Goal: Check status: Check status

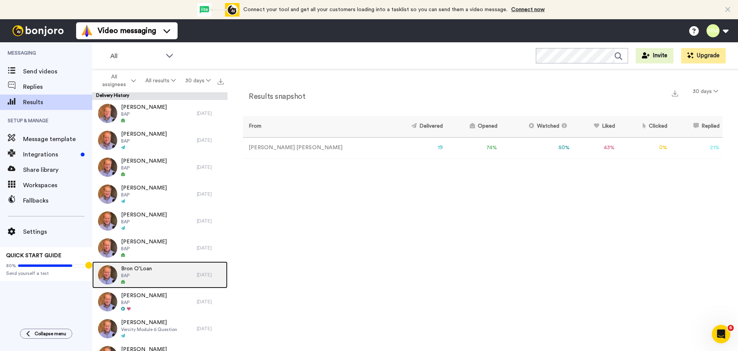
click at [157, 276] on div "Bron O'Loan BAP" at bounding box center [144, 275] width 105 height 27
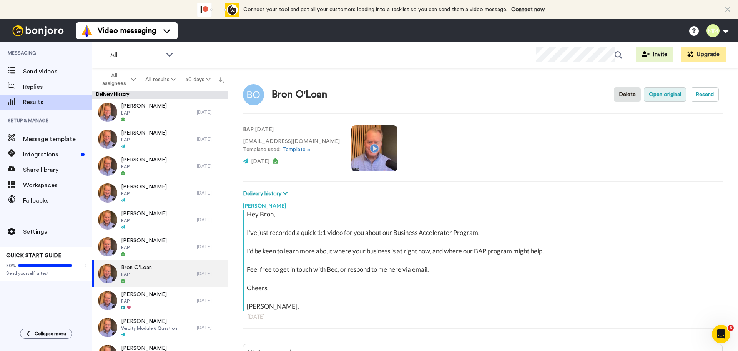
click at [669, 91] on button "Open original" at bounding box center [665, 94] width 42 height 15
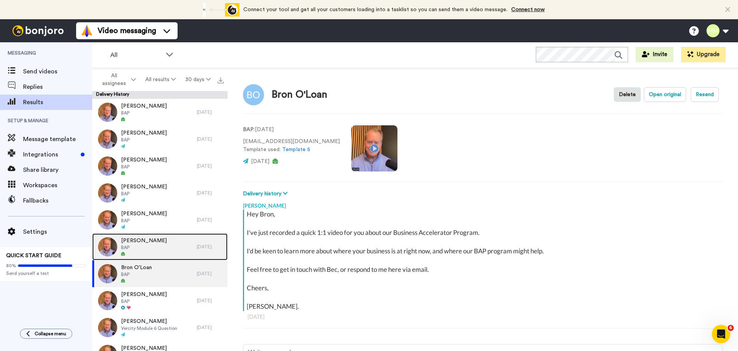
click at [165, 250] on div "Joseph Hardy BAP" at bounding box center [144, 246] width 105 height 27
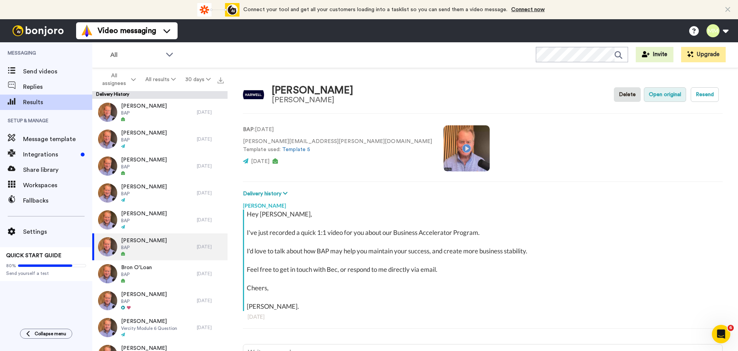
click at [667, 96] on button "Open original" at bounding box center [665, 94] width 42 height 15
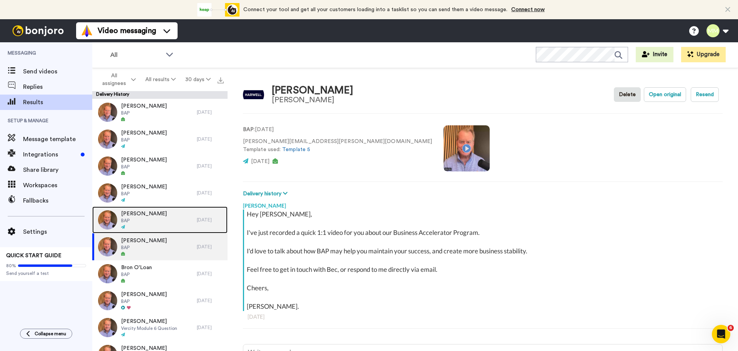
click at [138, 220] on span "BAP" at bounding box center [144, 221] width 46 height 6
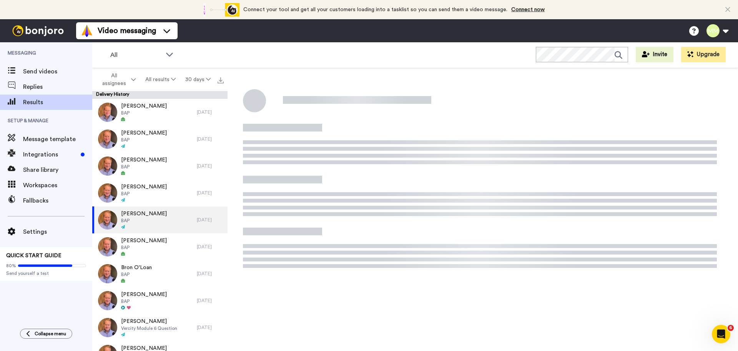
type textarea "x"
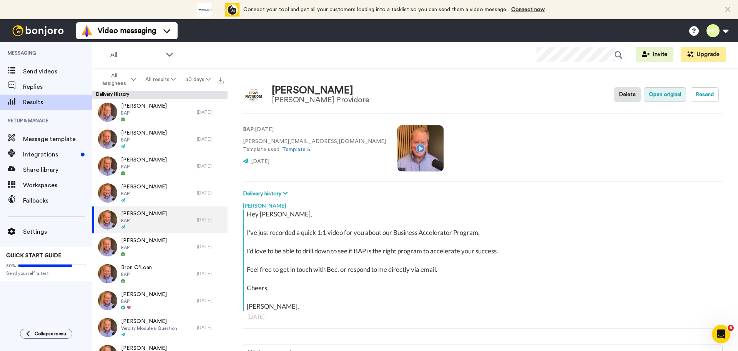
click at [669, 95] on button "Open original" at bounding box center [665, 94] width 42 height 15
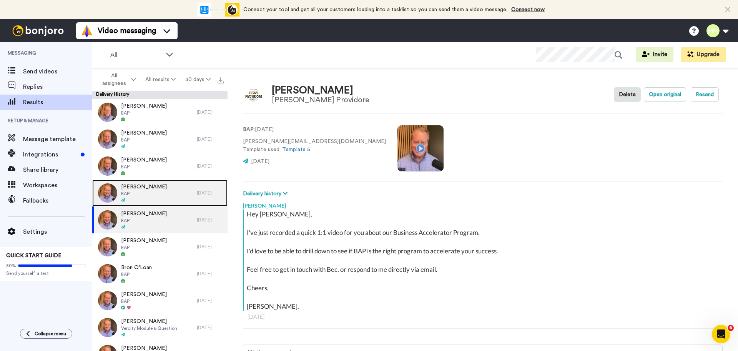
click at [159, 183] on div "Clay Evans BAP" at bounding box center [144, 193] width 105 height 27
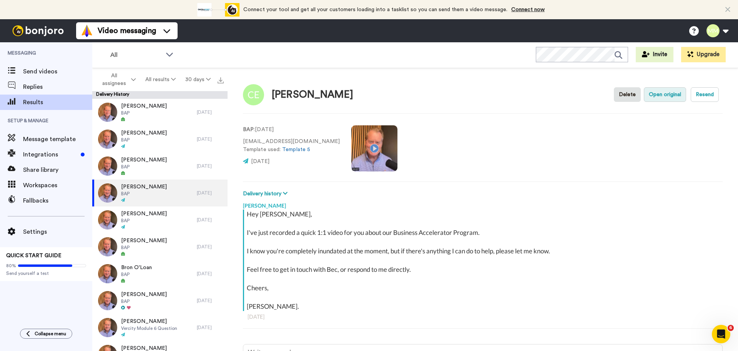
click at [663, 95] on button "Open original" at bounding box center [665, 94] width 42 height 15
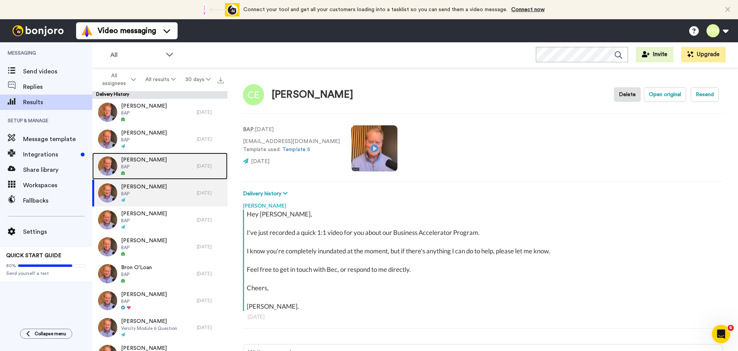
click at [147, 174] on div at bounding box center [144, 173] width 46 height 5
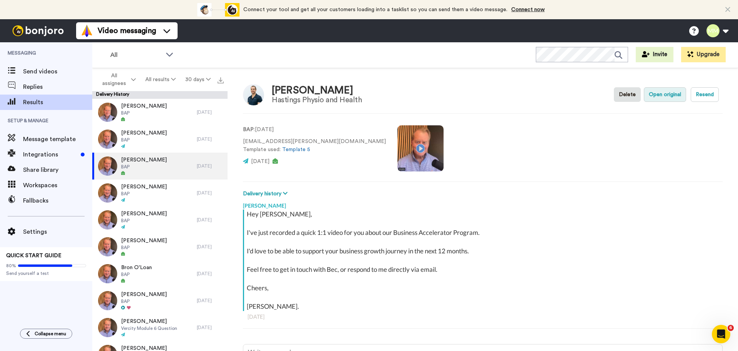
click at [672, 97] on button "Open original" at bounding box center [665, 94] width 42 height 15
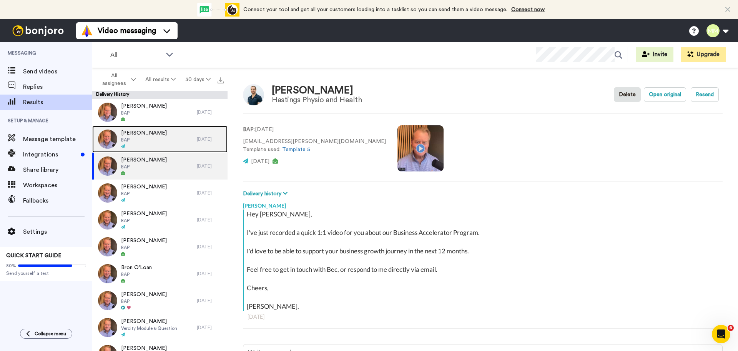
click at [151, 137] on div "Cam Ewart BAP" at bounding box center [144, 139] width 105 height 27
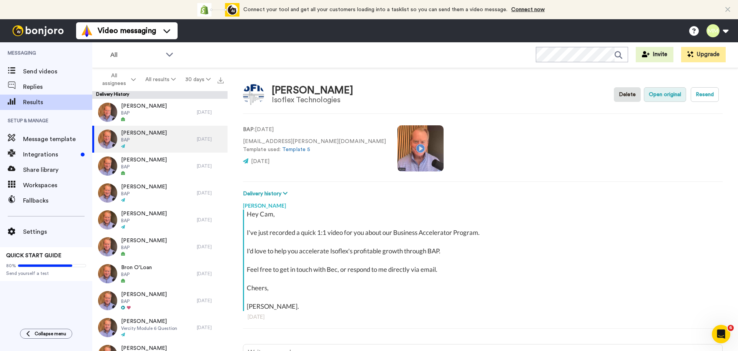
click at [667, 96] on button "Open original" at bounding box center [665, 94] width 42 height 15
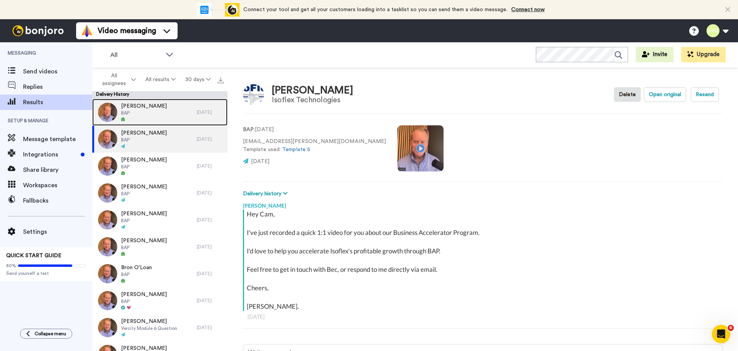
click at [146, 109] on span "Rupert Cullen" at bounding box center [144, 106] width 46 height 8
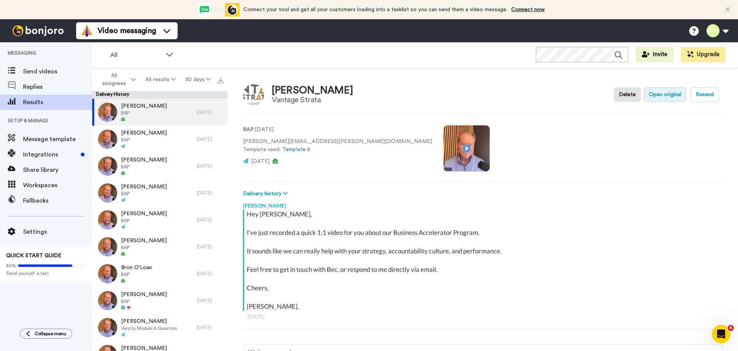
click at [663, 96] on button "Open original" at bounding box center [665, 94] width 42 height 15
type textarea "x"
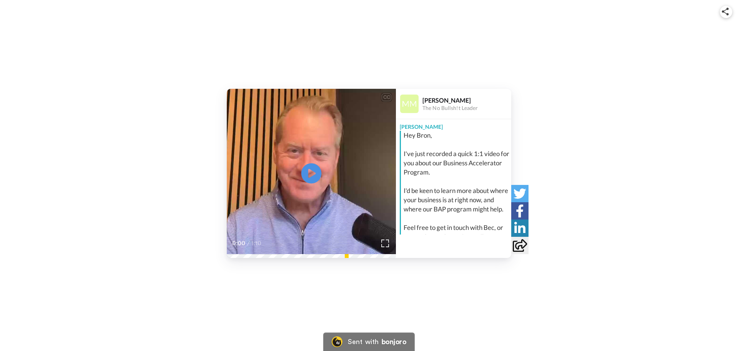
click at [312, 175] on icon "Play/Pause" at bounding box center [312, 173] width 20 height 37
